Goal: Task Accomplishment & Management: Manage account settings

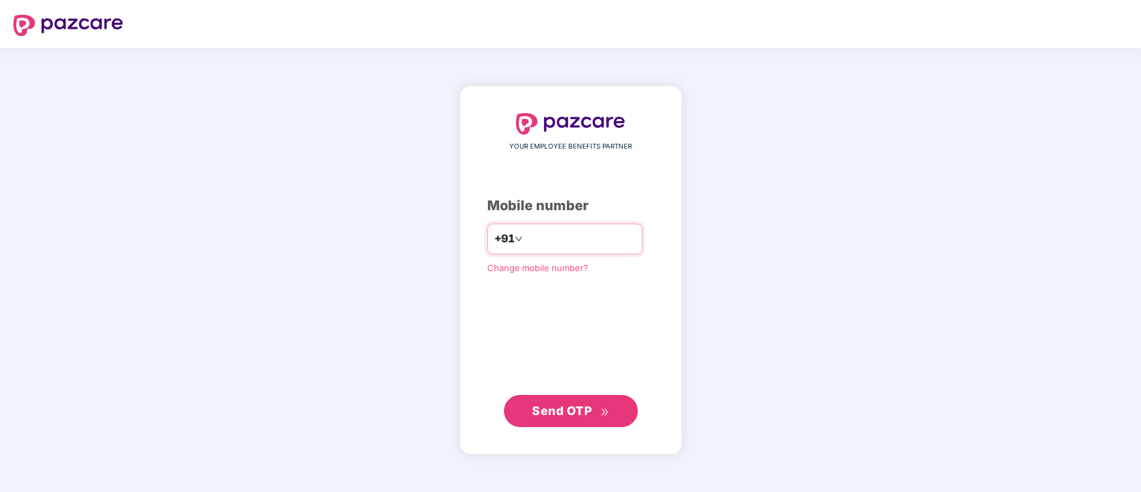
click at [565, 241] on input "number" at bounding box center [580, 238] width 110 height 21
type input "**********"
click at [572, 408] on span "Send OTP" at bounding box center [562, 410] width 60 height 14
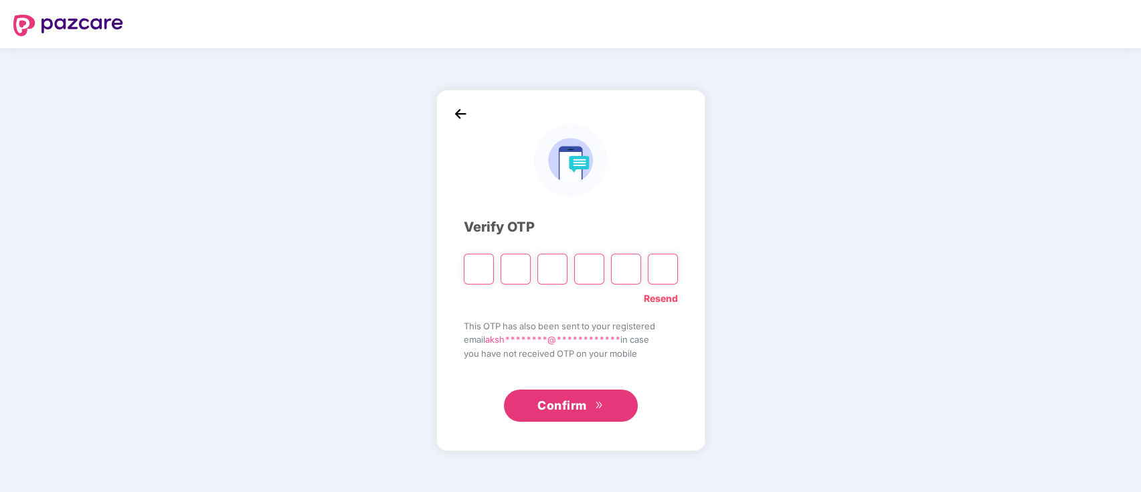
type input "*"
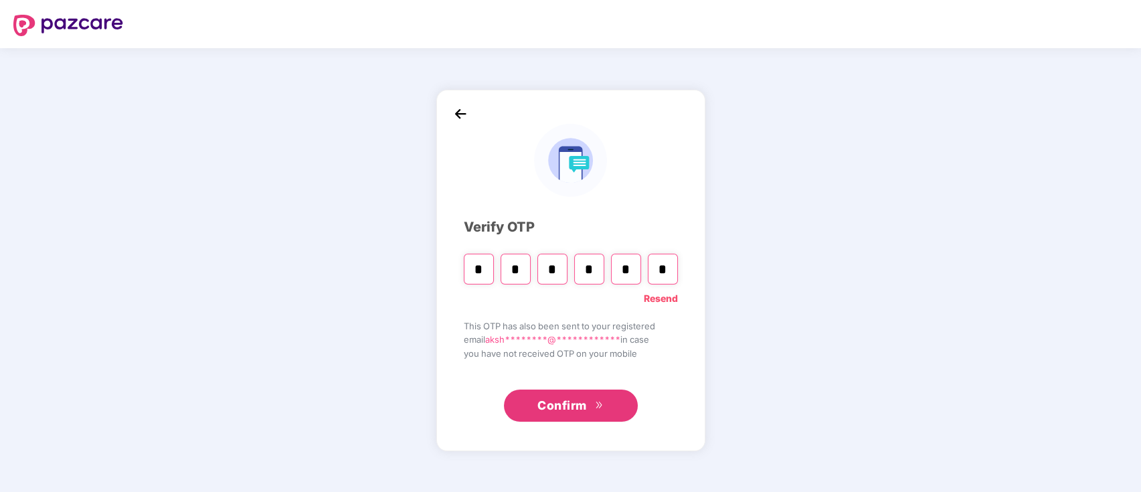
type input "*"
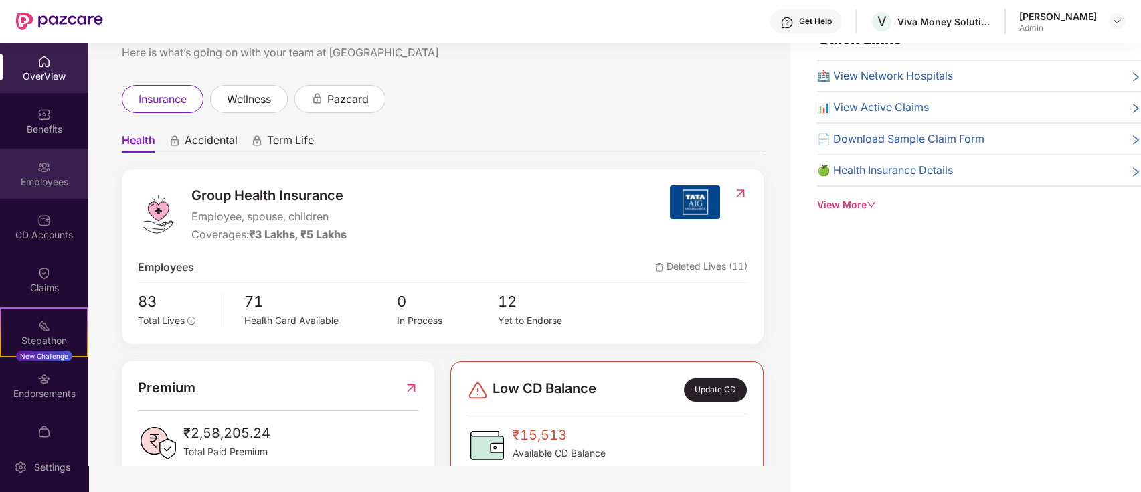
click at [54, 171] on div "Employees" at bounding box center [44, 174] width 88 height 50
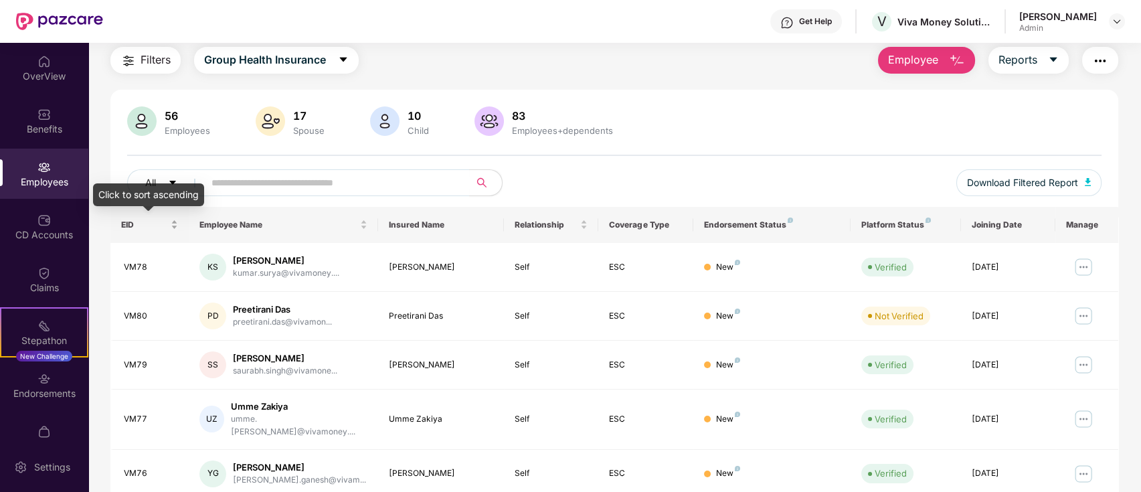
click at [174, 228] on div "EID" at bounding box center [150, 224] width 58 height 13
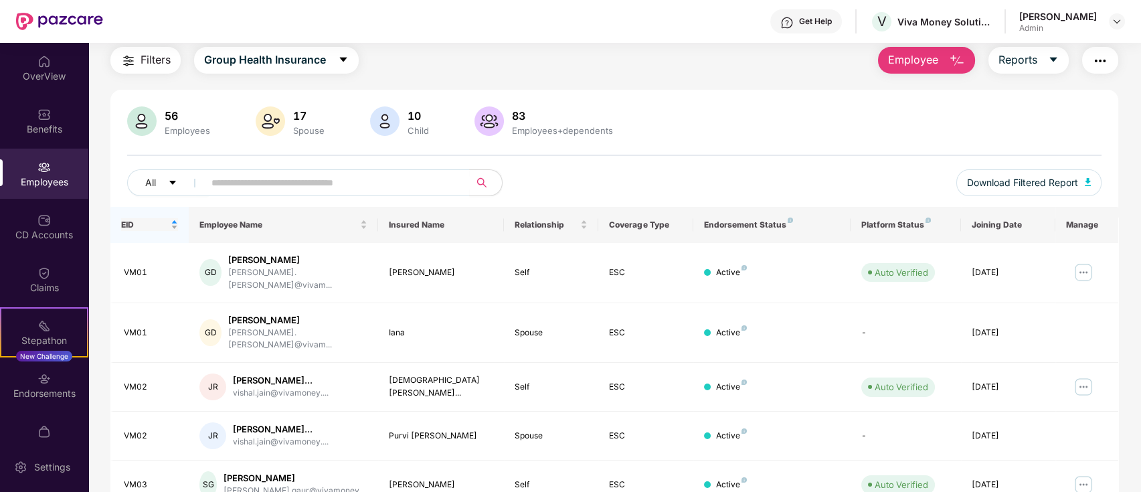
click at [174, 228] on div "EID" at bounding box center [150, 224] width 58 height 13
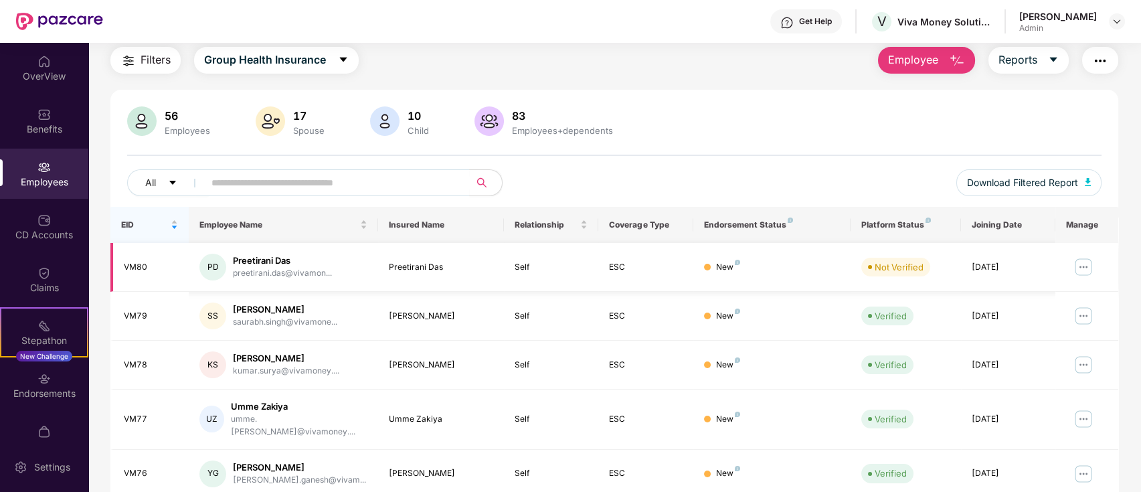
click at [1082, 269] on img at bounding box center [1083, 266] width 21 height 21
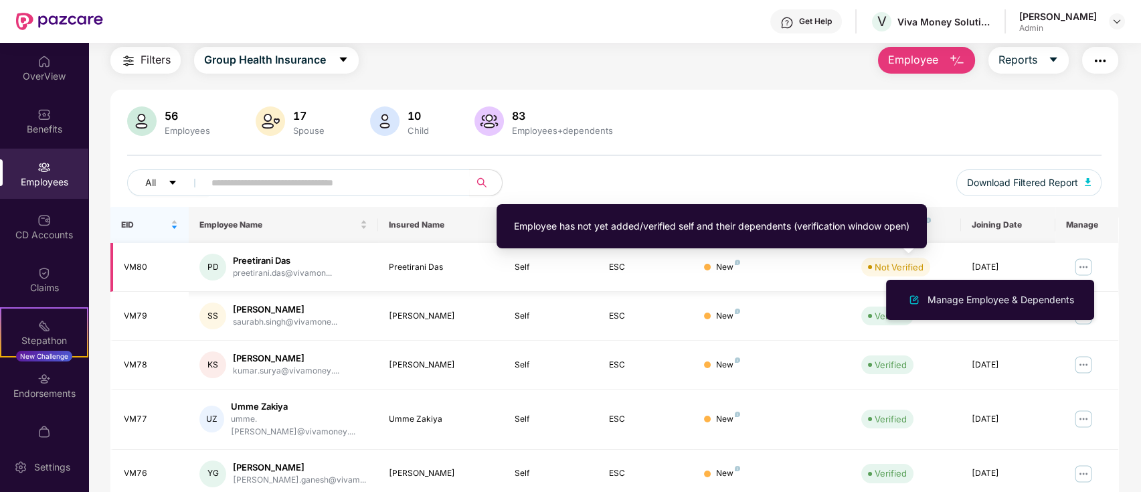
click at [887, 269] on div "Not Verified" at bounding box center [899, 266] width 49 height 13
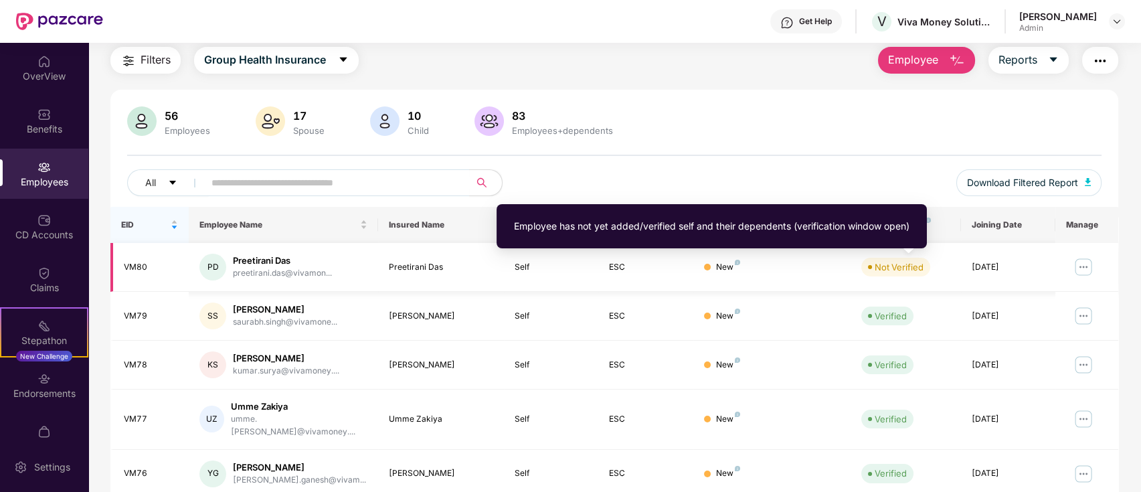
click at [907, 271] on div "Not Verified" at bounding box center [899, 266] width 49 height 13
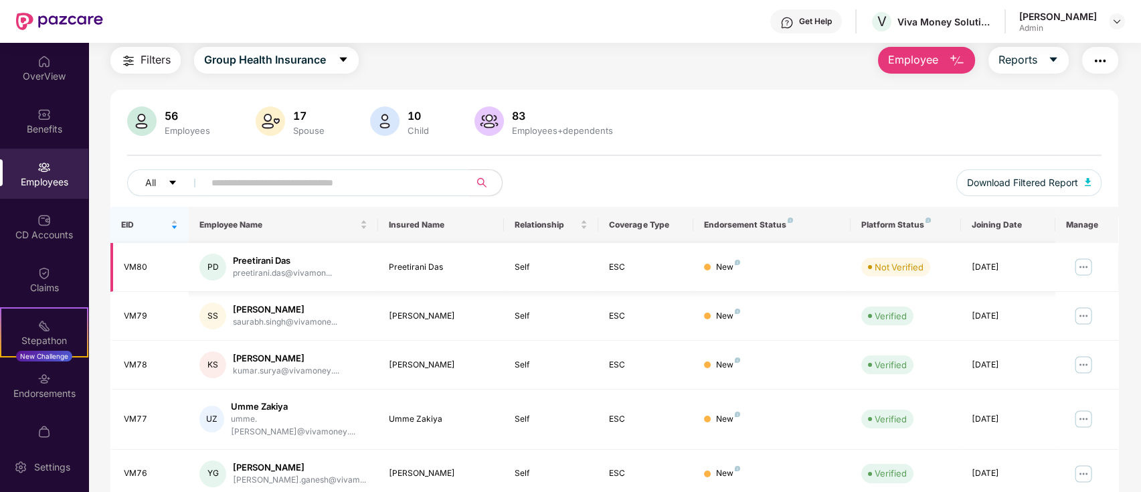
click at [1086, 268] on img at bounding box center [1083, 266] width 21 height 21
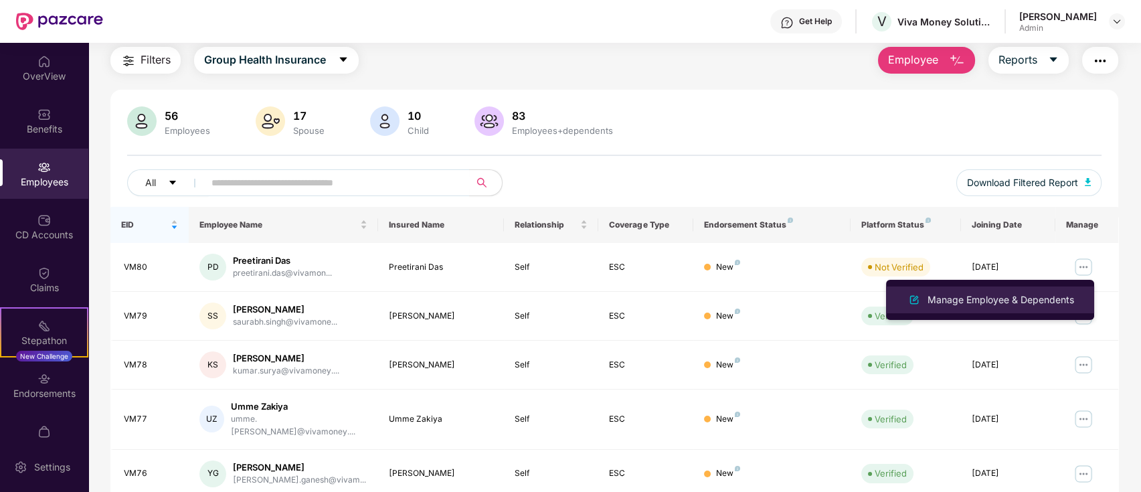
click at [1048, 286] on li "Manage Employee & Dependents" at bounding box center [990, 299] width 208 height 27
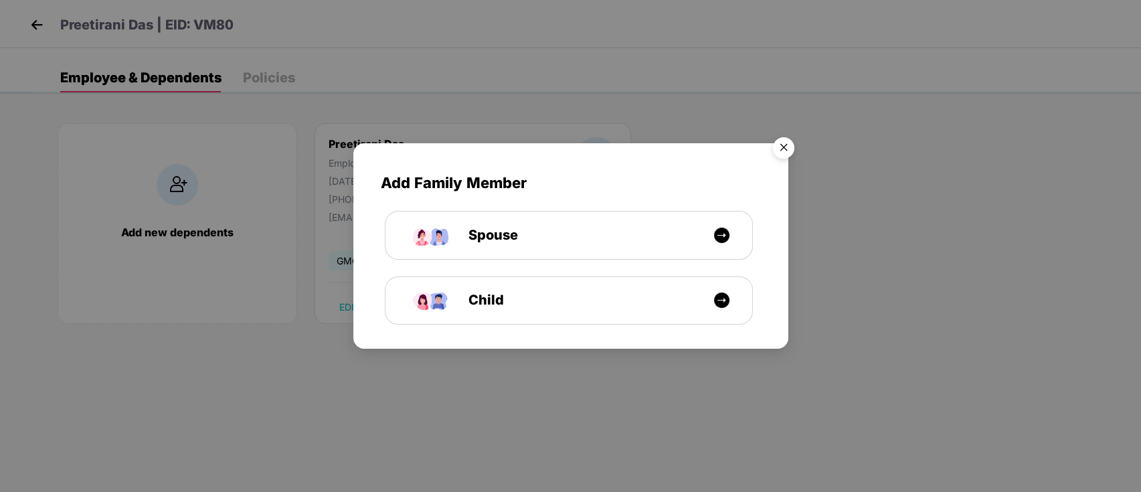
click at [792, 137] on img "Close" at bounding box center [783, 149] width 37 height 37
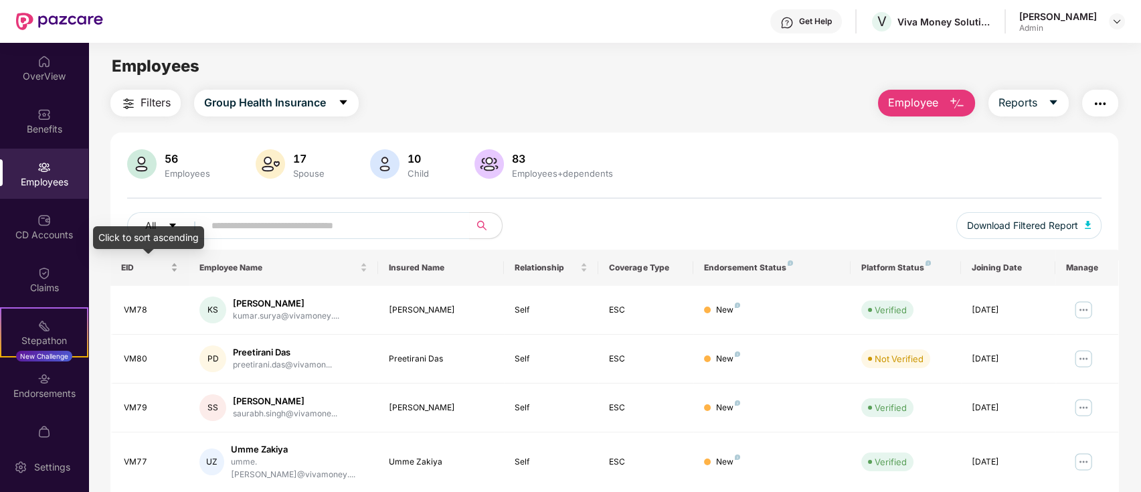
click at [175, 264] on div "EID" at bounding box center [150, 267] width 58 height 13
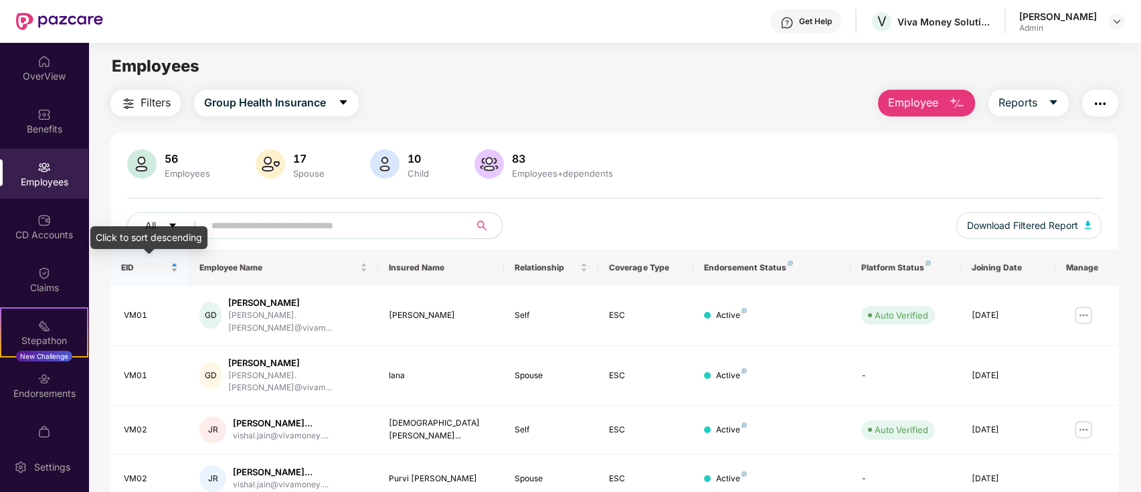
click at [175, 268] on div "EID" at bounding box center [150, 267] width 58 height 13
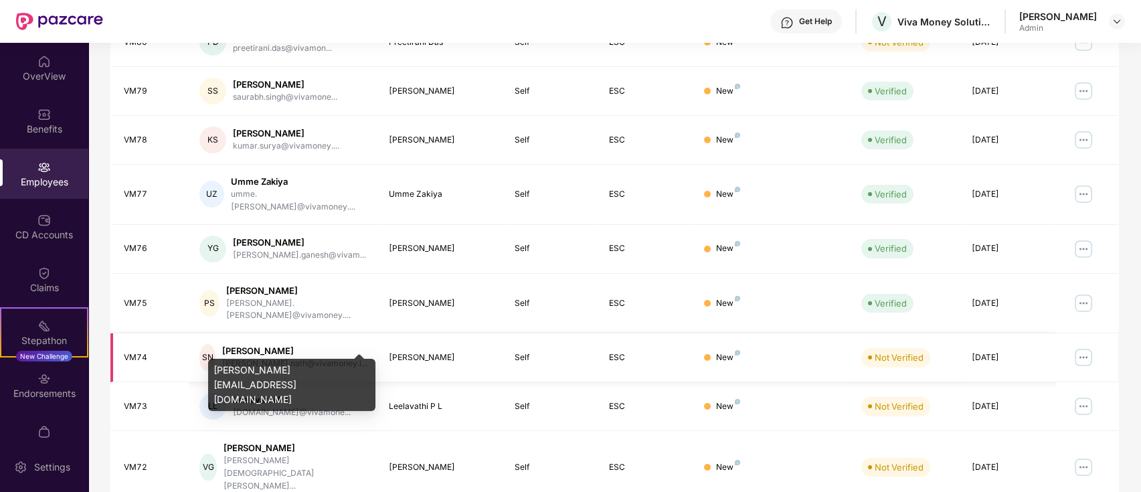
scroll to position [329, 0]
